Goal: Navigation & Orientation: Understand site structure

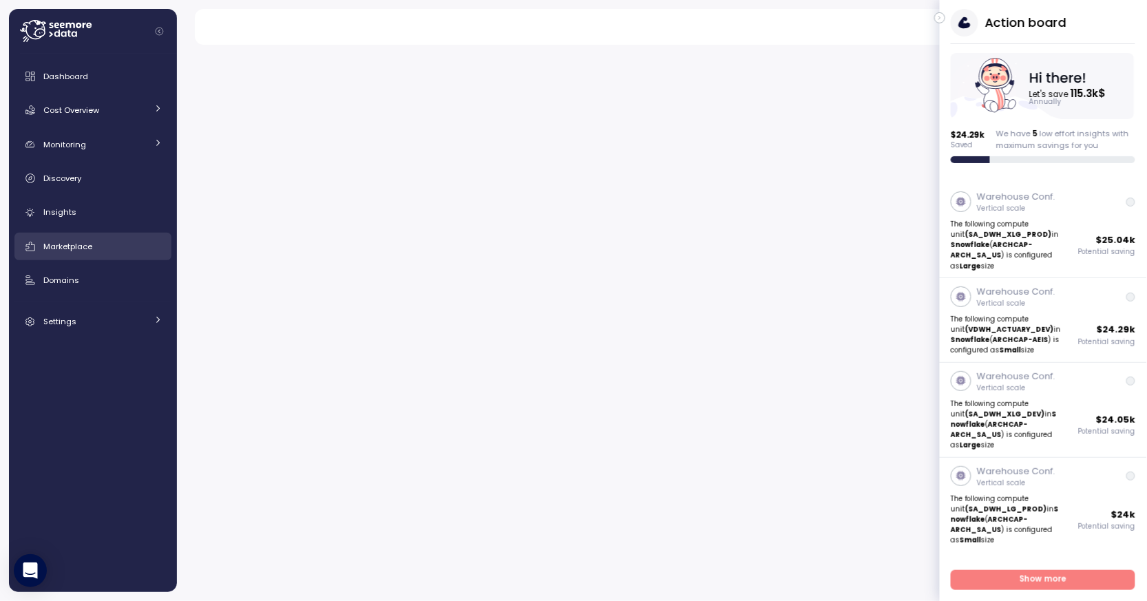
click at [112, 250] on div "Marketplace" at bounding box center [102, 247] width 119 height 14
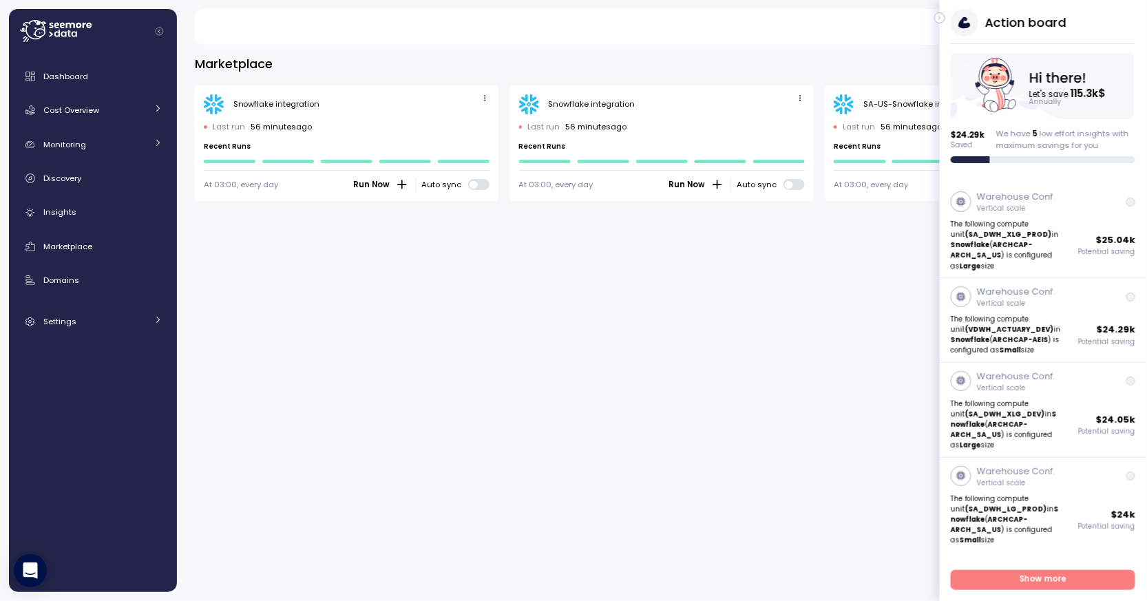
click at [940, 16] on icon "button" at bounding box center [940, 18] width 6 height 17
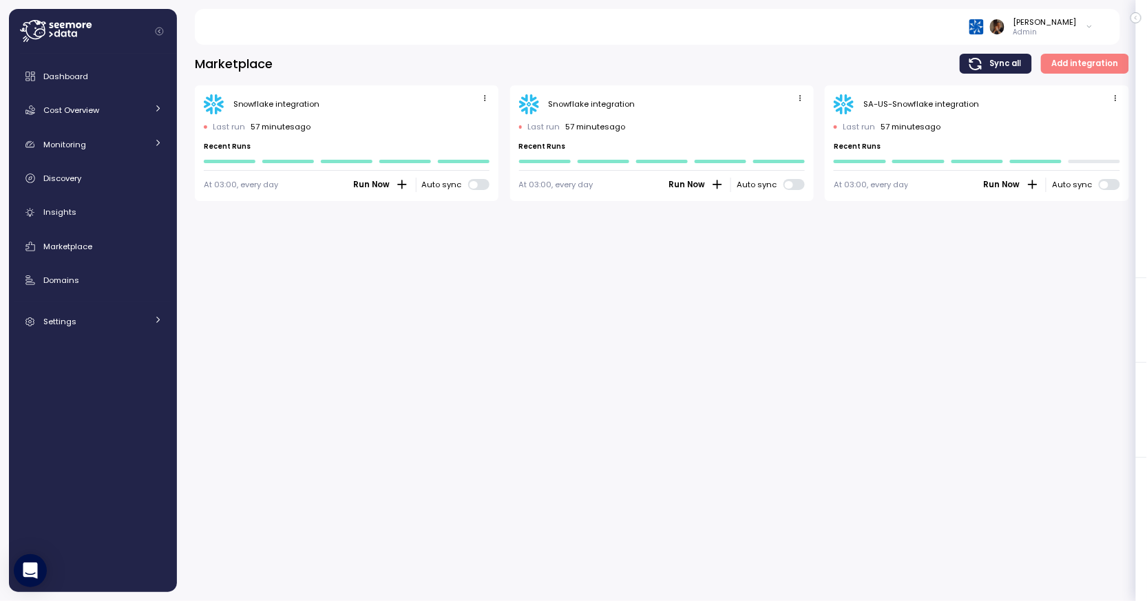
click at [574, 295] on div "Marketplace Sync all Add integration Snowflake integration Last run 57 minutes …" at bounding box center [662, 318] width 970 height 565
click at [128, 115] on div "Cost Overview" at bounding box center [94, 110] width 103 height 14
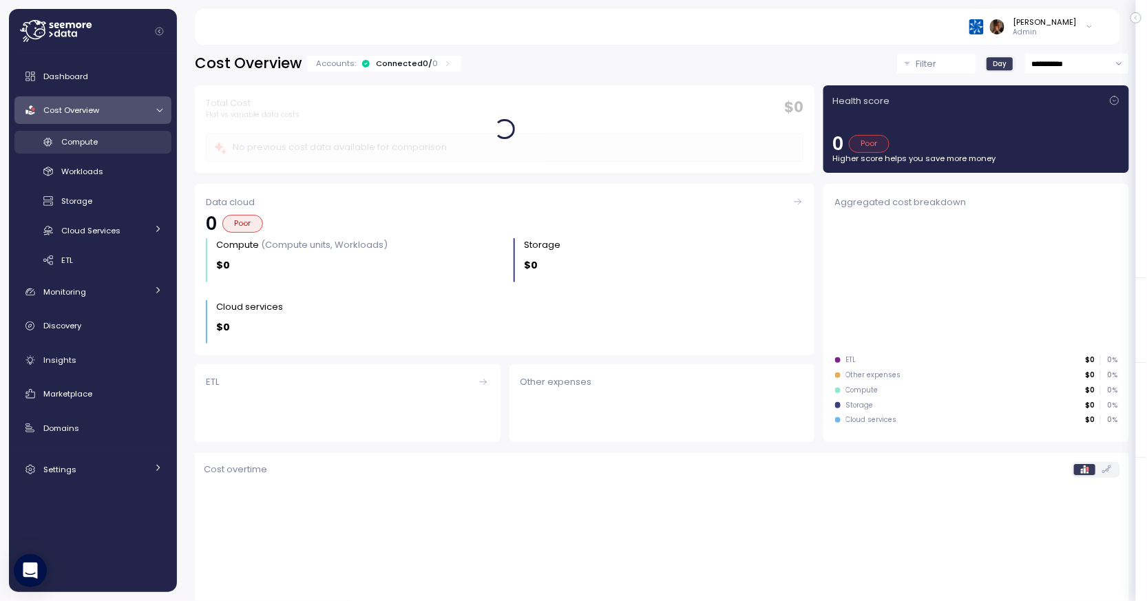
click at [120, 136] on div "Compute" at bounding box center [111, 142] width 101 height 14
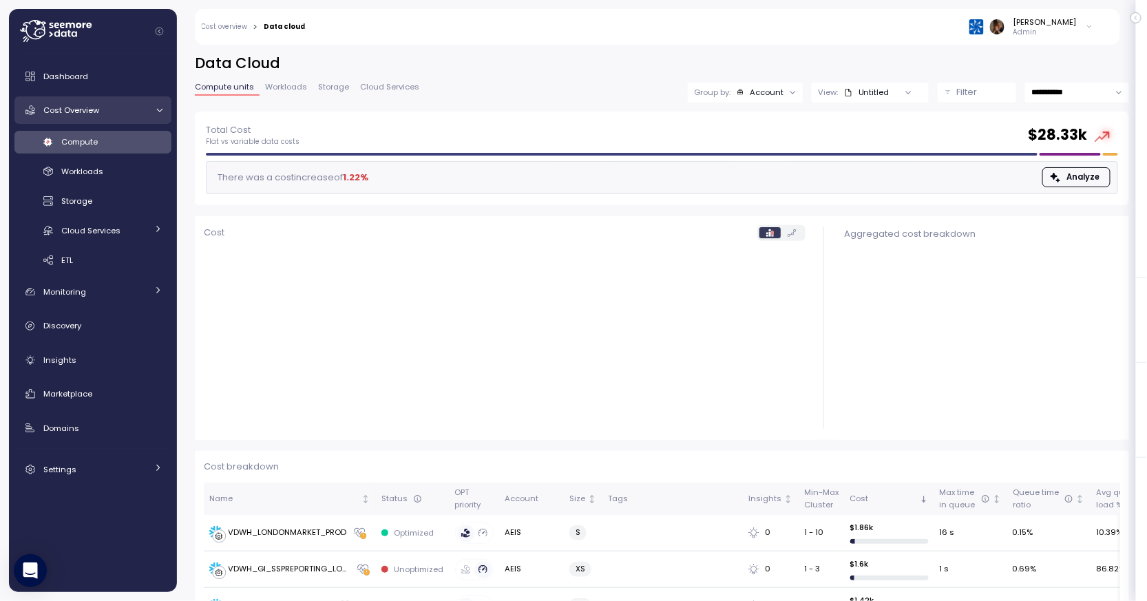
click at [90, 117] on link "Cost Overview" at bounding box center [92, 110] width 157 height 28
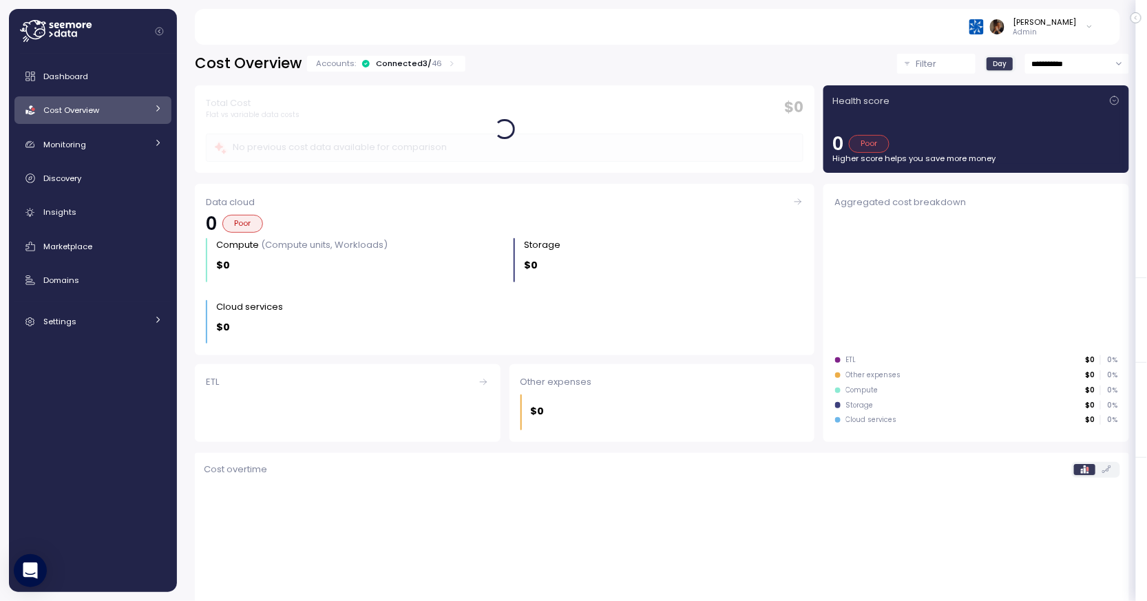
click at [90, 117] on link "Cost Overview" at bounding box center [92, 110] width 157 height 28
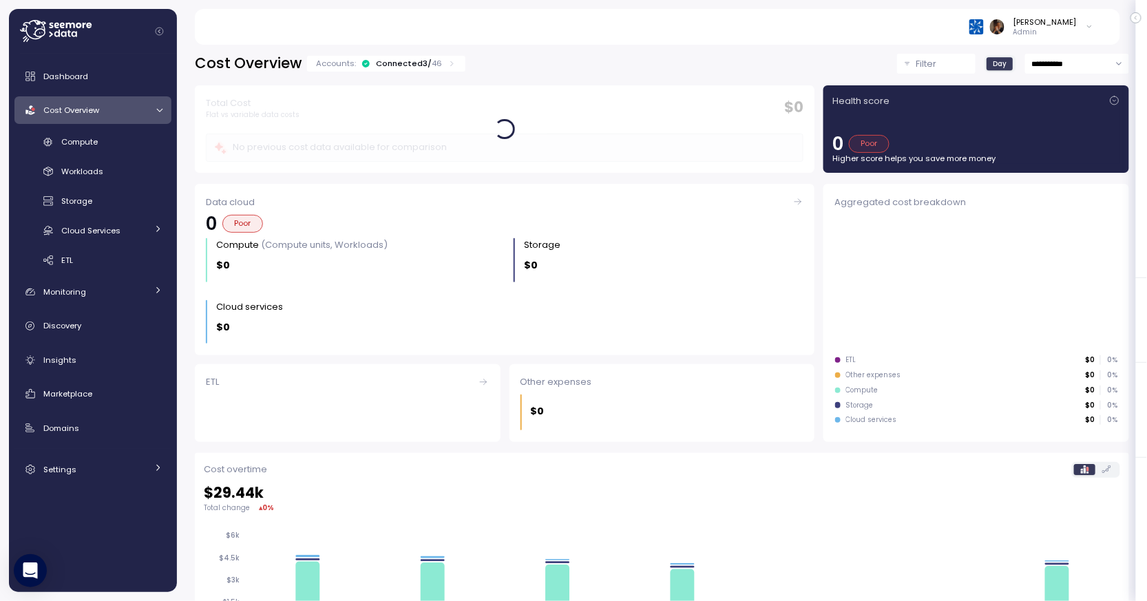
click at [415, 63] on div "Connected 3 / 46" at bounding box center [409, 63] width 66 height 11
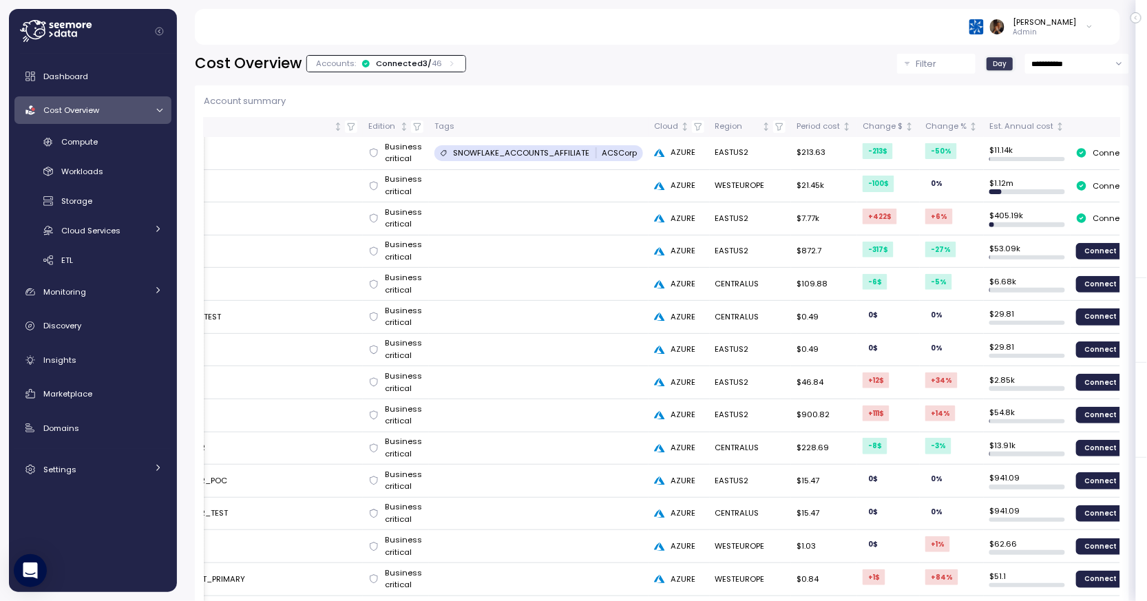
scroll to position [0, 81]
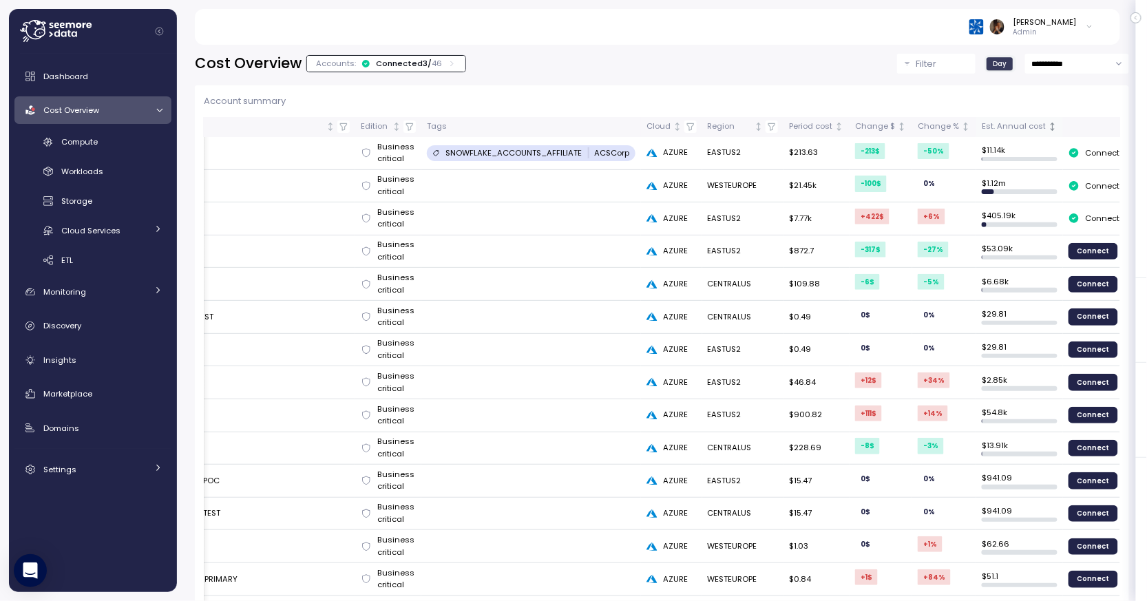
click at [1020, 124] on div "Est. Annual cost" at bounding box center [1014, 126] width 64 height 12
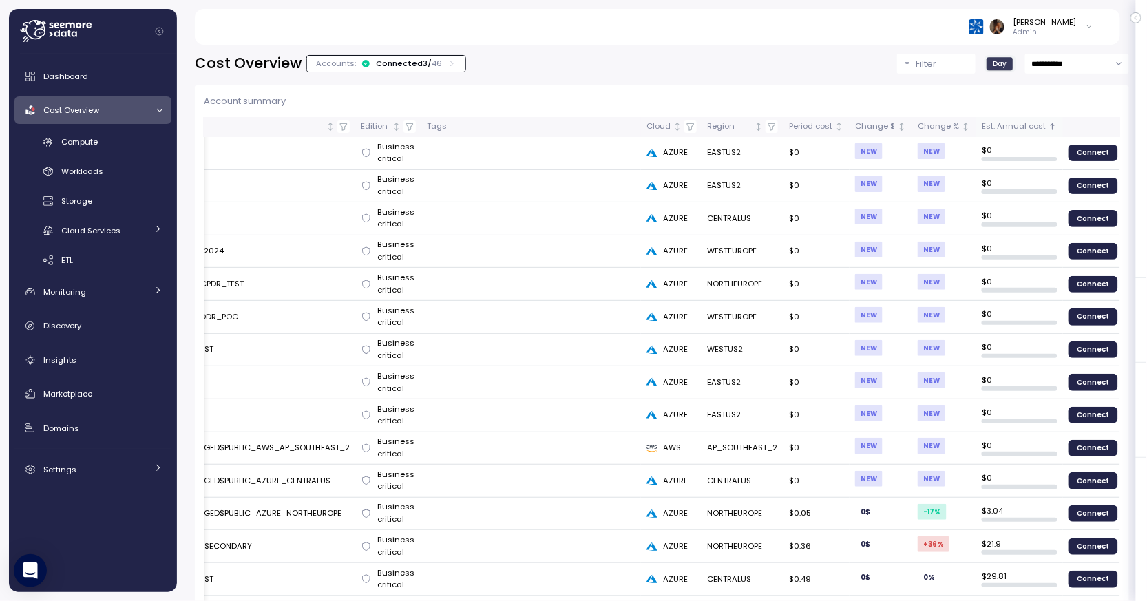
click at [1020, 124] on div "Est. Annual cost" at bounding box center [1014, 126] width 64 height 12
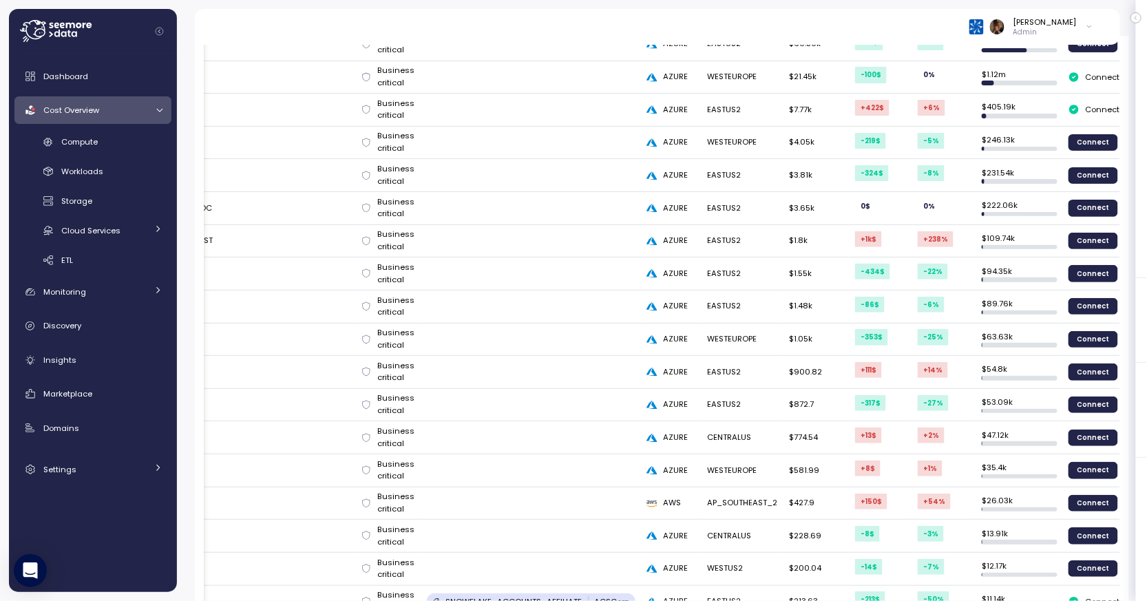
scroll to position [0, 0]
